Goal: Task Accomplishment & Management: Manage account settings

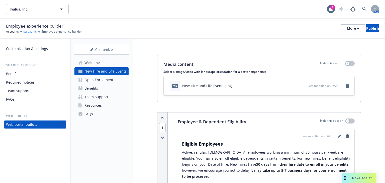
click at [29, 33] on link "Ivalua, Inc." at bounding box center [30, 31] width 15 height 5
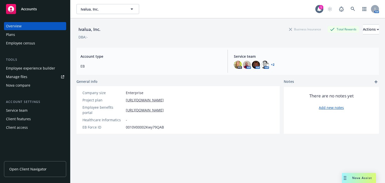
click at [16, 77] on div "Manage files" at bounding box center [16, 77] width 21 height 8
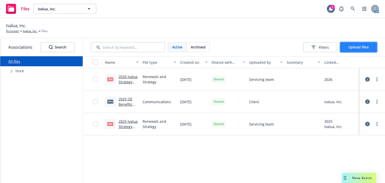
click at [358, 49] on span "Upload files" at bounding box center [358, 47] width 20 height 5
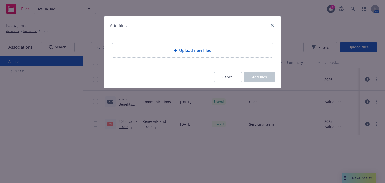
click at [204, 53] on span "Upload new files" at bounding box center [195, 50] width 32 height 6
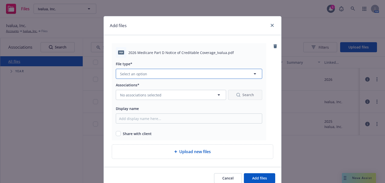
click at [179, 74] on button "Select an option" at bounding box center [189, 74] width 146 height 10
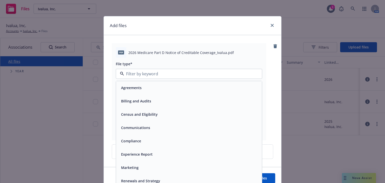
click at [139, 139] on div "Compliance" at bounding box center [130, 140] width 23 height 7
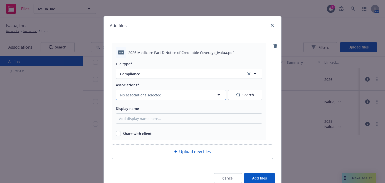
click at [146, 97] on span "No associations selected" at bounding box center [140, 94] width 41 height 5
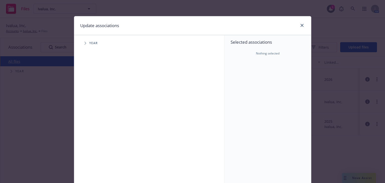
click at [84, 43] on icon "Tree Example" at bounding box center [85, 43] width 2 height 3
click at [95, 123] on input "Tree Example" at bounding box center [97, 123] width 5 height 5
checkbox input "true"
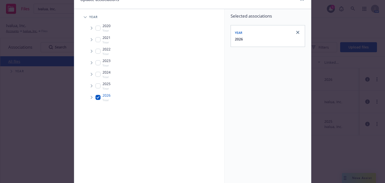
scroll to position [66, 0]
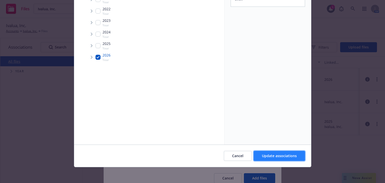
click at [268, 159] on button "Update associations" at bounding box center [279, 156] width 51 height 10
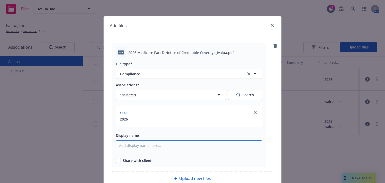
click at [139, 143] on input "Display name" at bounding box center [189, 145] width 146 height 10
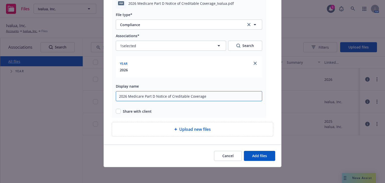
type input "2026 Medicare Part D Notice of Creditable Coverage"
click at [116, 111] on input "checkbox" at bounding box center [118, 111] width 5 height 5
checkbox input "true"
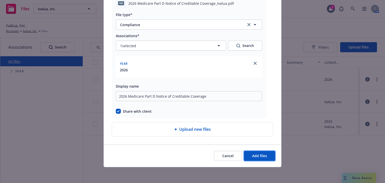
drag, startPoint x: 252, startPoint y: 152, endPoint x: 251, endPoint y: 149, distance: 3.0
click at [252, 152] on button "Add files" at bounding box center [259, 156] width 31 height 10
